Goal: Information Seeking & Learning: Learn about a topic

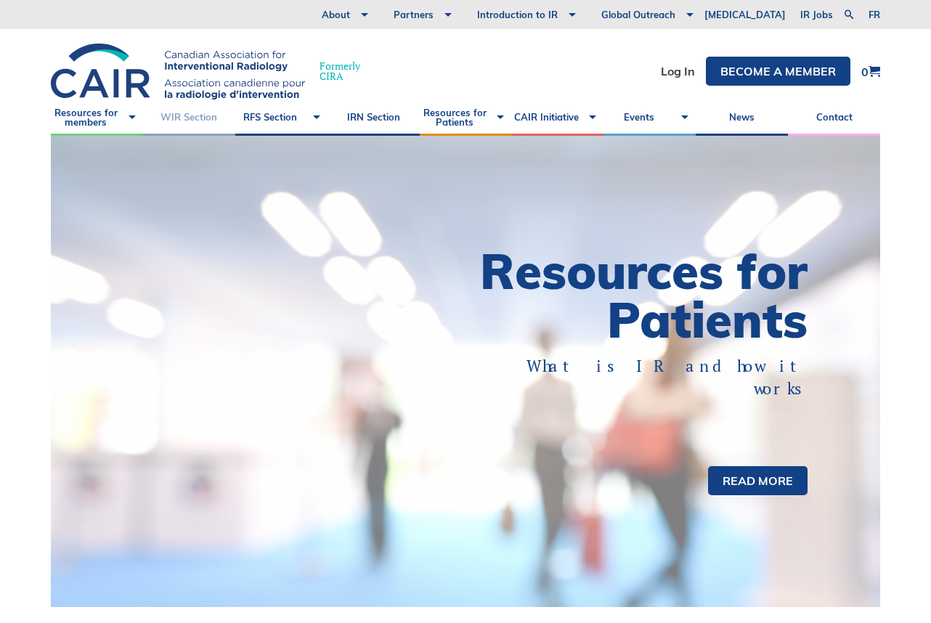
click at [198, 118] on link "WIR Section" at bounding box center [189, 118] width 92 height 36
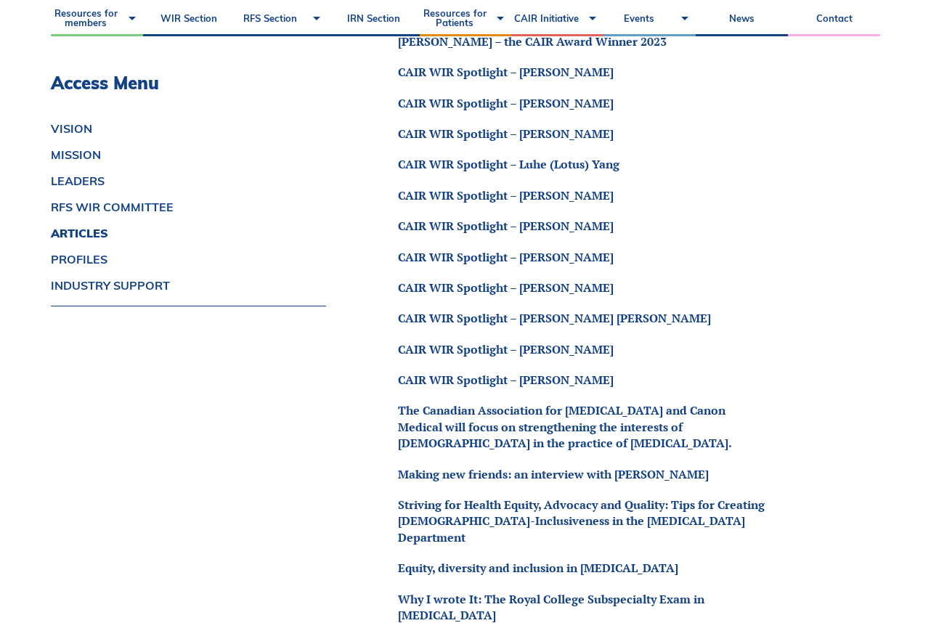
scroll to position [1598, 0]
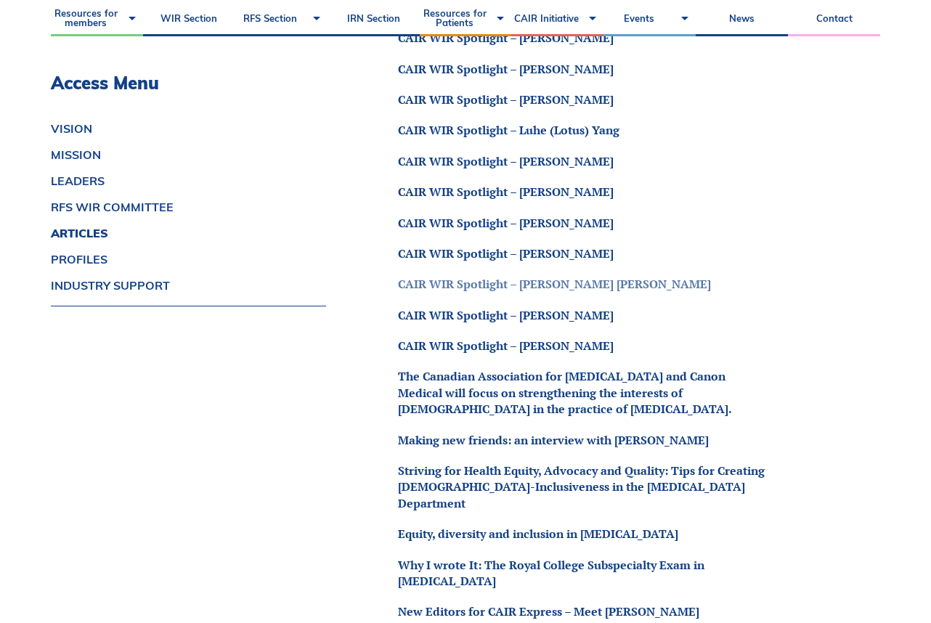
click at [557, 285] on link "CAIR WIR Spotlight – Elizabeth Dave" at bounding box center [554, 284] width 313 height 16
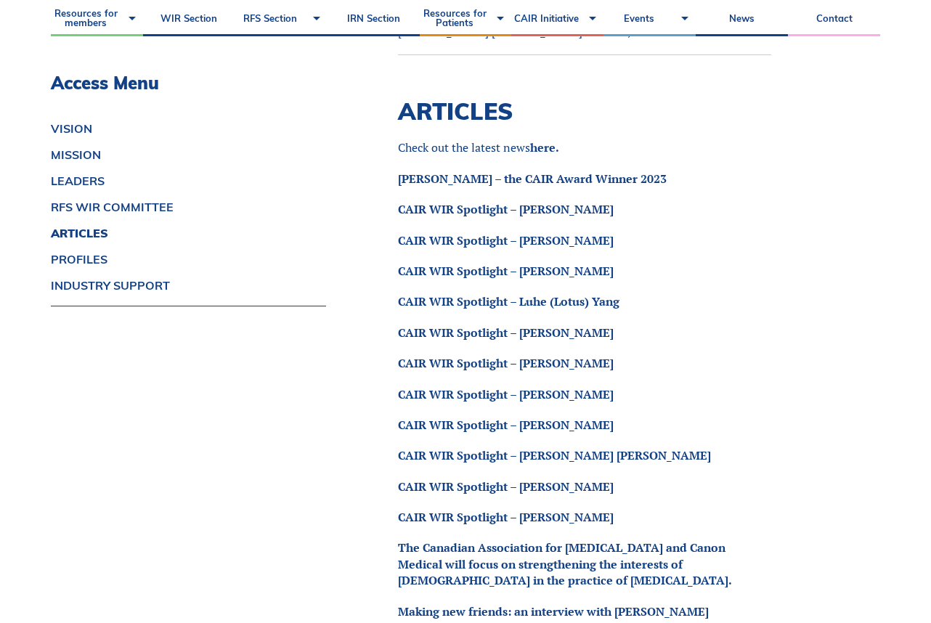
scroll to position [1453, 0]
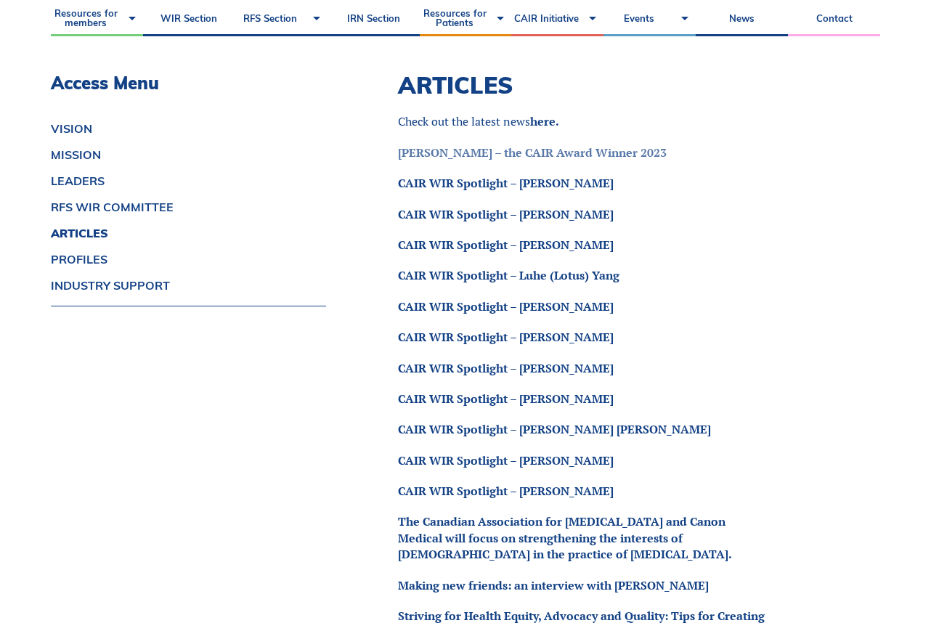
click at [634, 156] on link "Dr. Josée Dubois – the CAIR Award Winner 2023" at bounding box center [532, 153] width 269 height 16
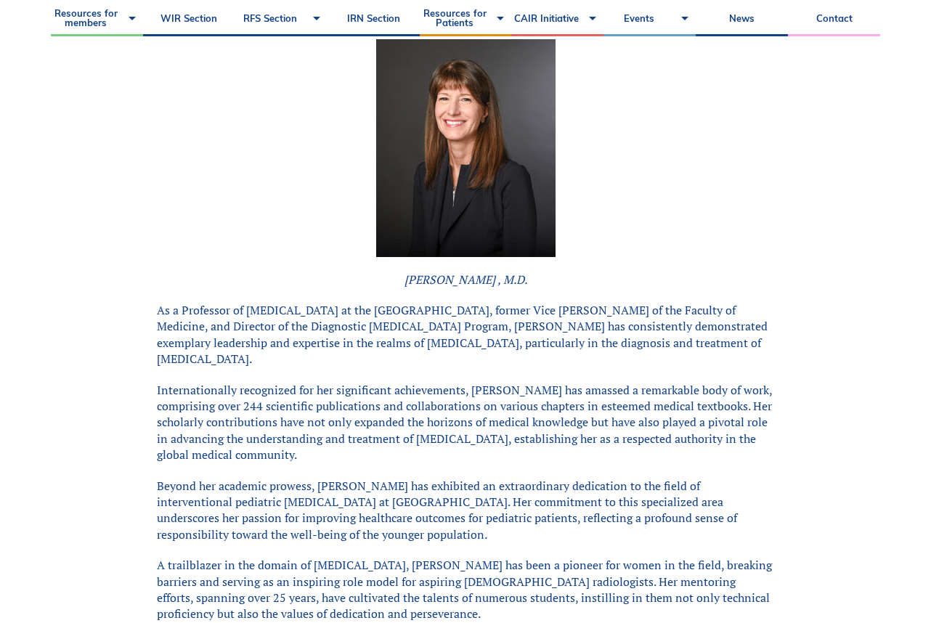
scroll to position [363, 0]
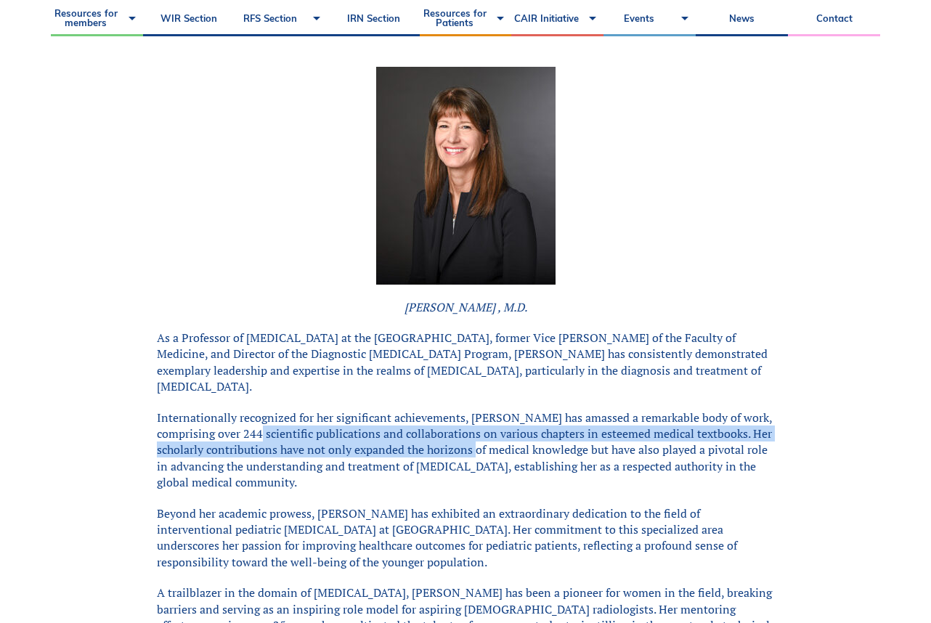
drag, startPoint x: 242, startPoint y: 421, endPoint x: 458, endPoint y: 429, distance: 216.6
click at [458, 429] on p "Internationally recognized for her significant achievements, [PERSON_NAME] has …" at bounding box center [465, 450] width 617 height 81
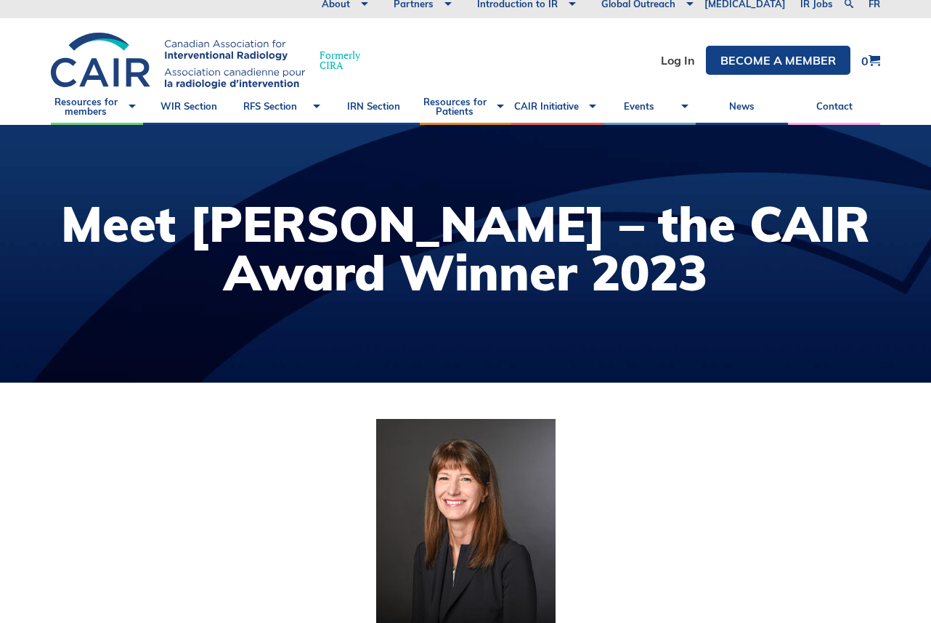
scroll to position [0, 0]
